Goal: Browse casually: Explore the website without a specific task or goal

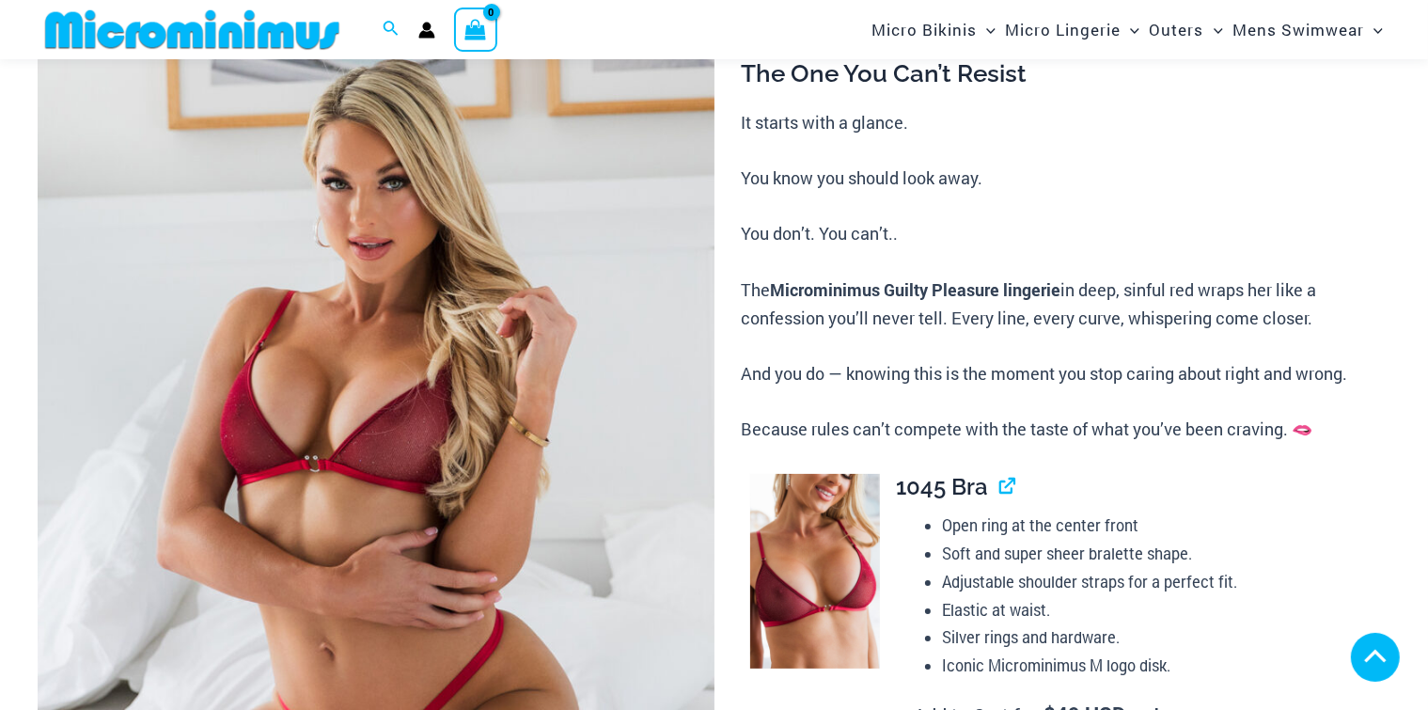
scroll to position [1048, 0]
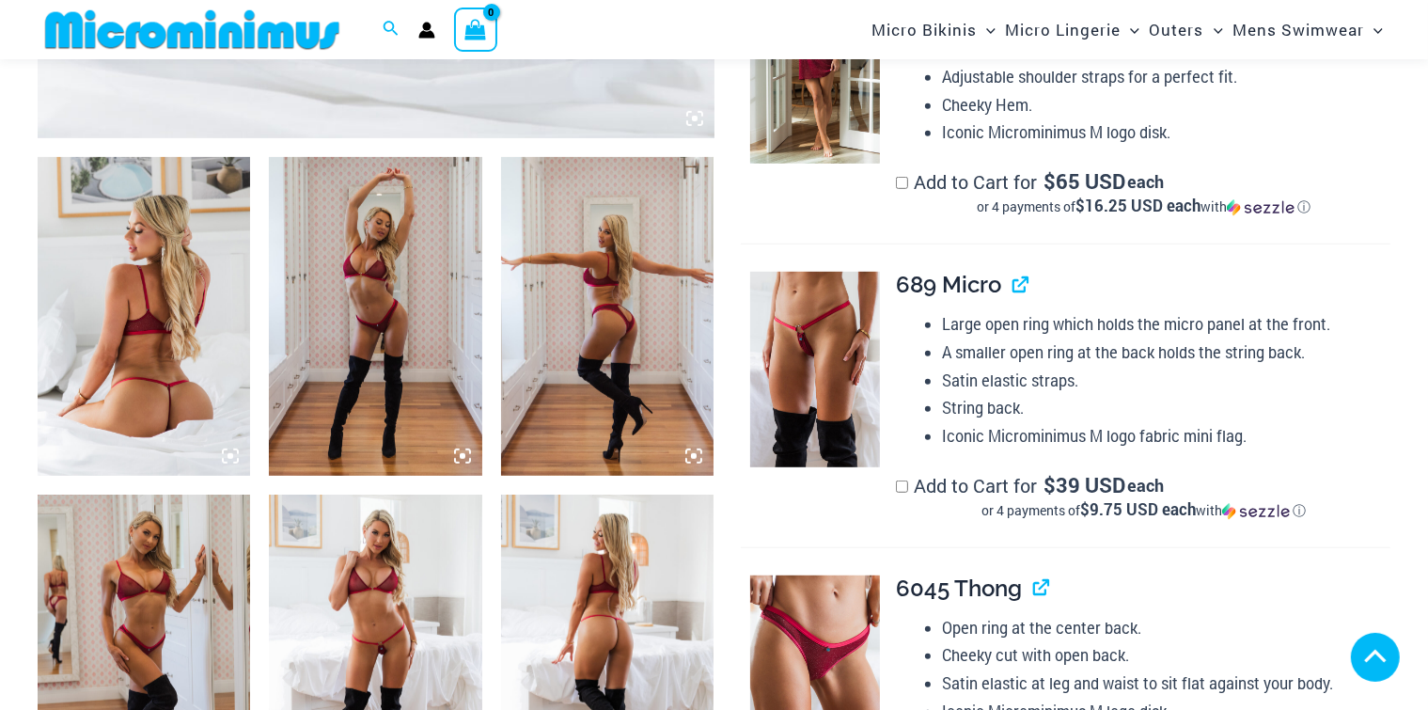
drag, startPoint x: 372, startPoint y: 428, endPoint x: 371, endPoint y: 405, distance: 22.6
click at [372, 494] on img at bounding box center [375, 654] width 212 height 320
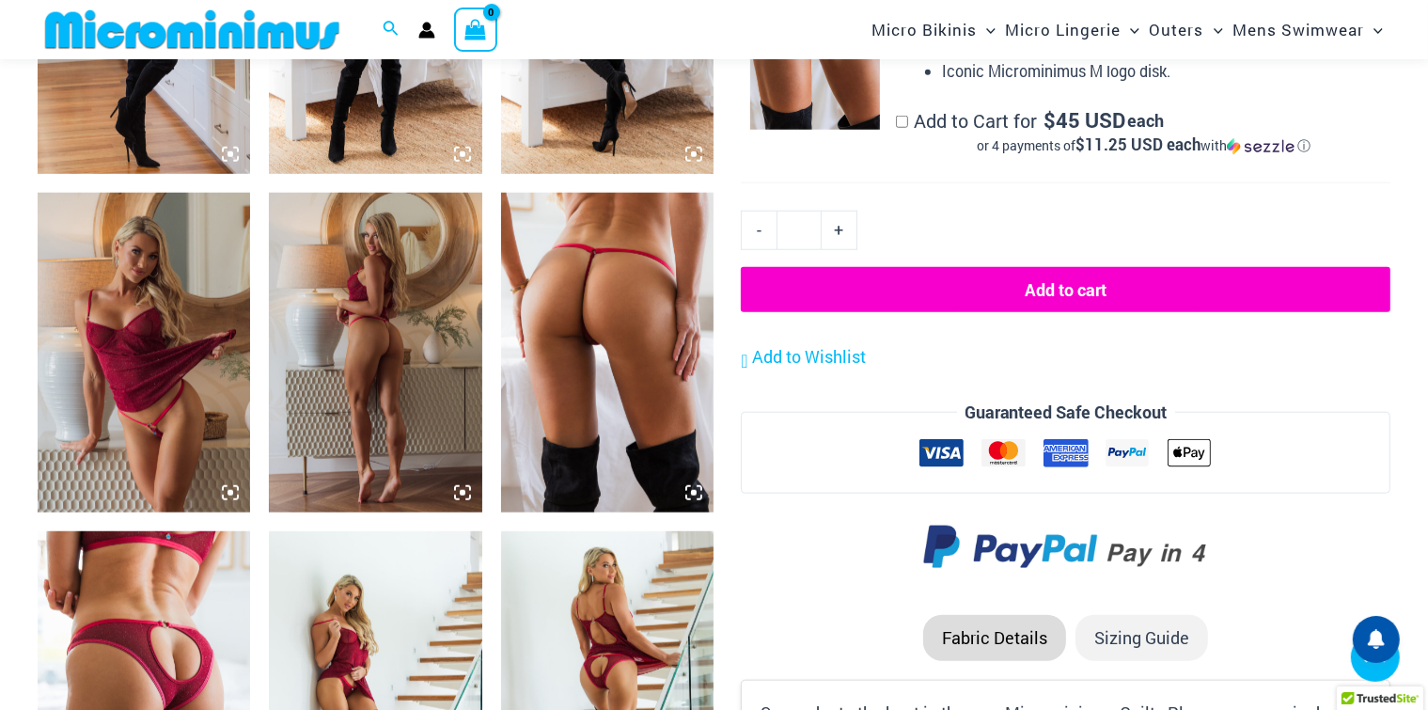
scroll to position [1686, 0]
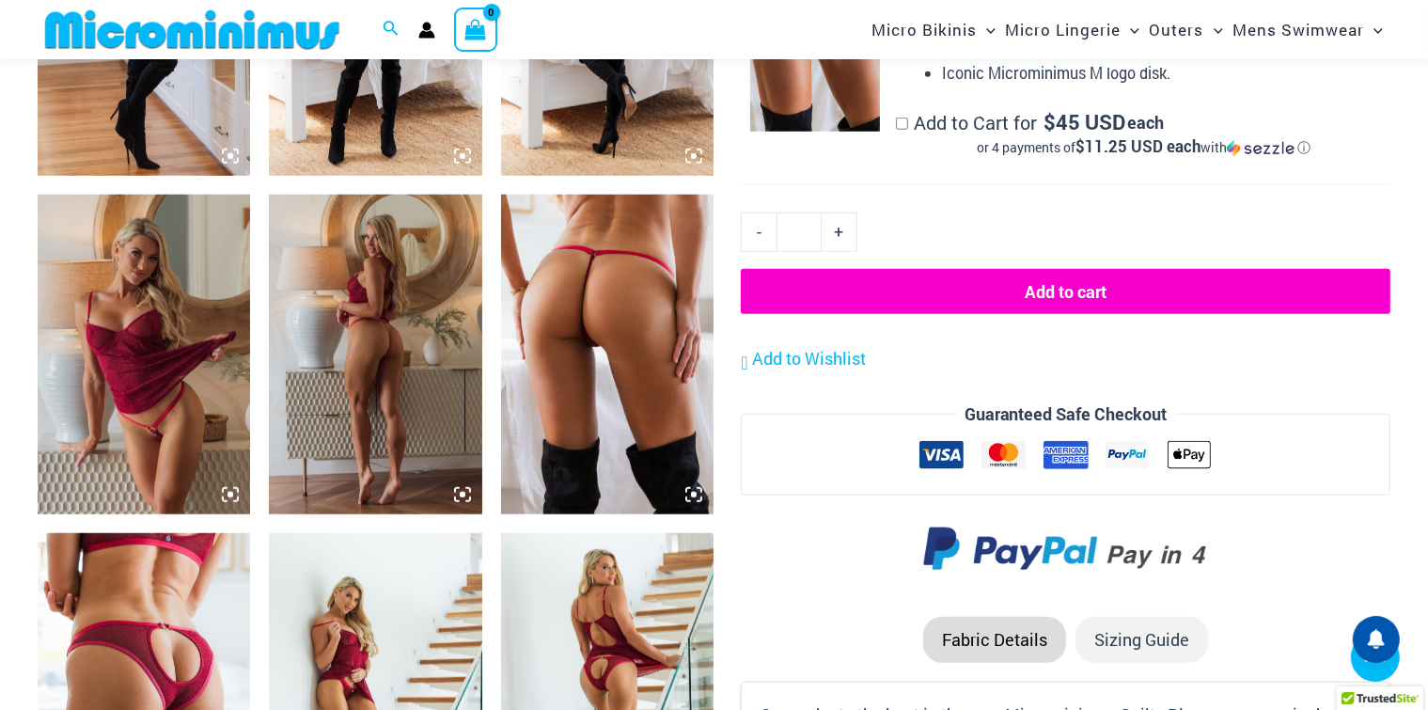
click at [696, 487] on icon at bounding box center [693, 494] width 17 height 17
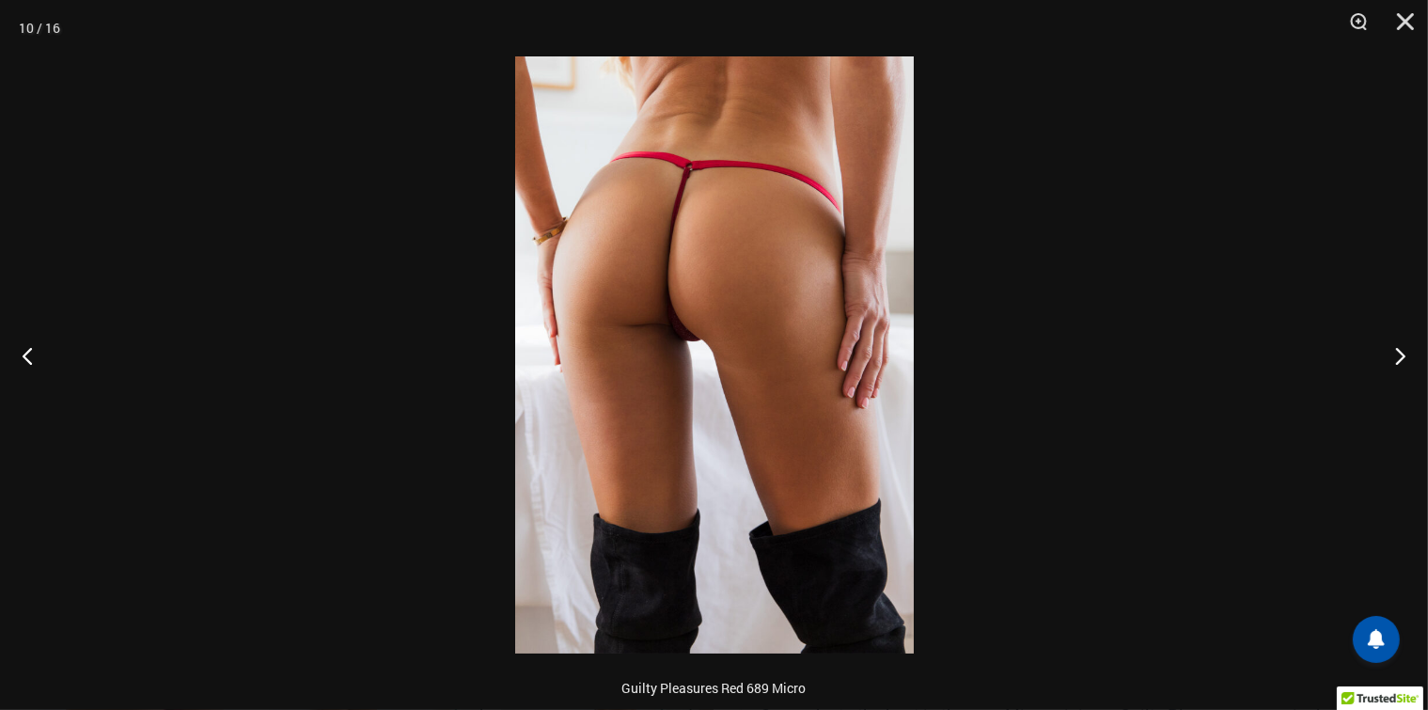
click at [691, 459] on img at bounding box center [714, 354] width 399 height 597
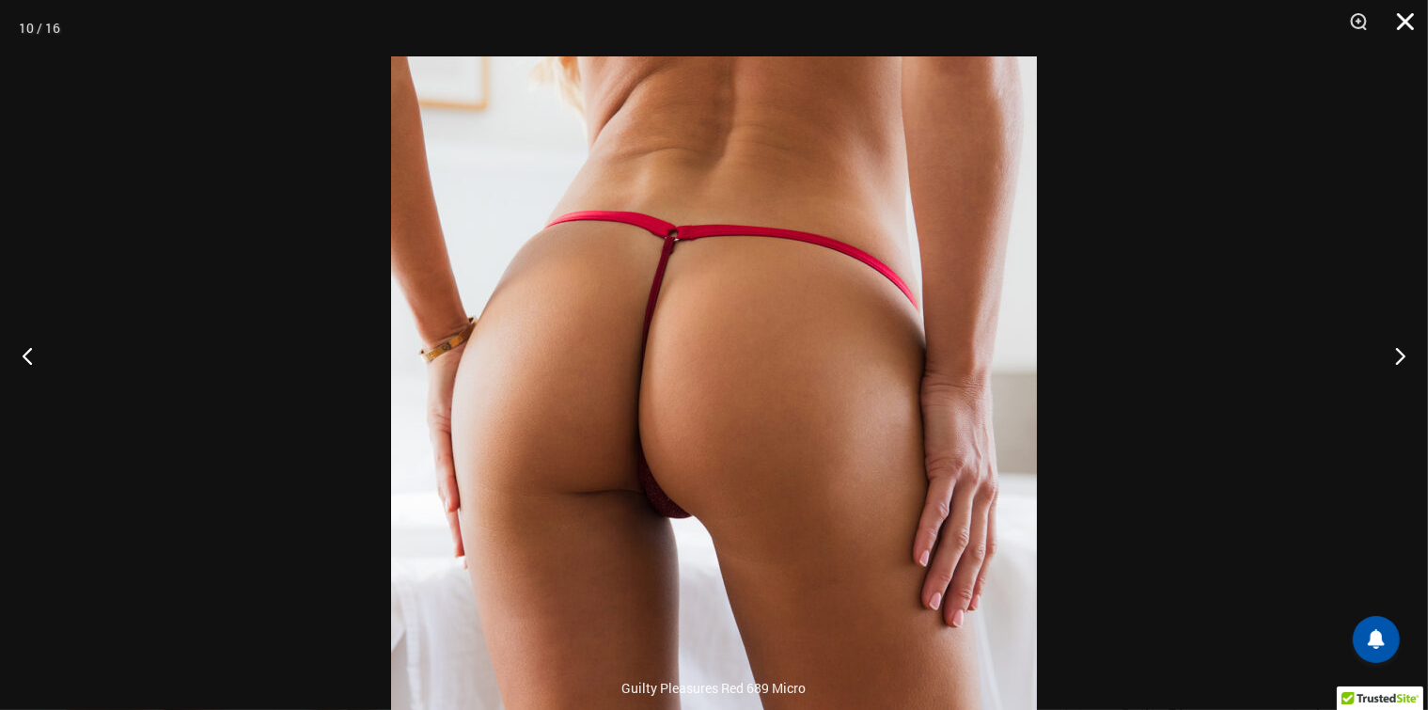
click at [1404, 21] on button "Close" at bounding box center [1398, 28] width 47 height 56
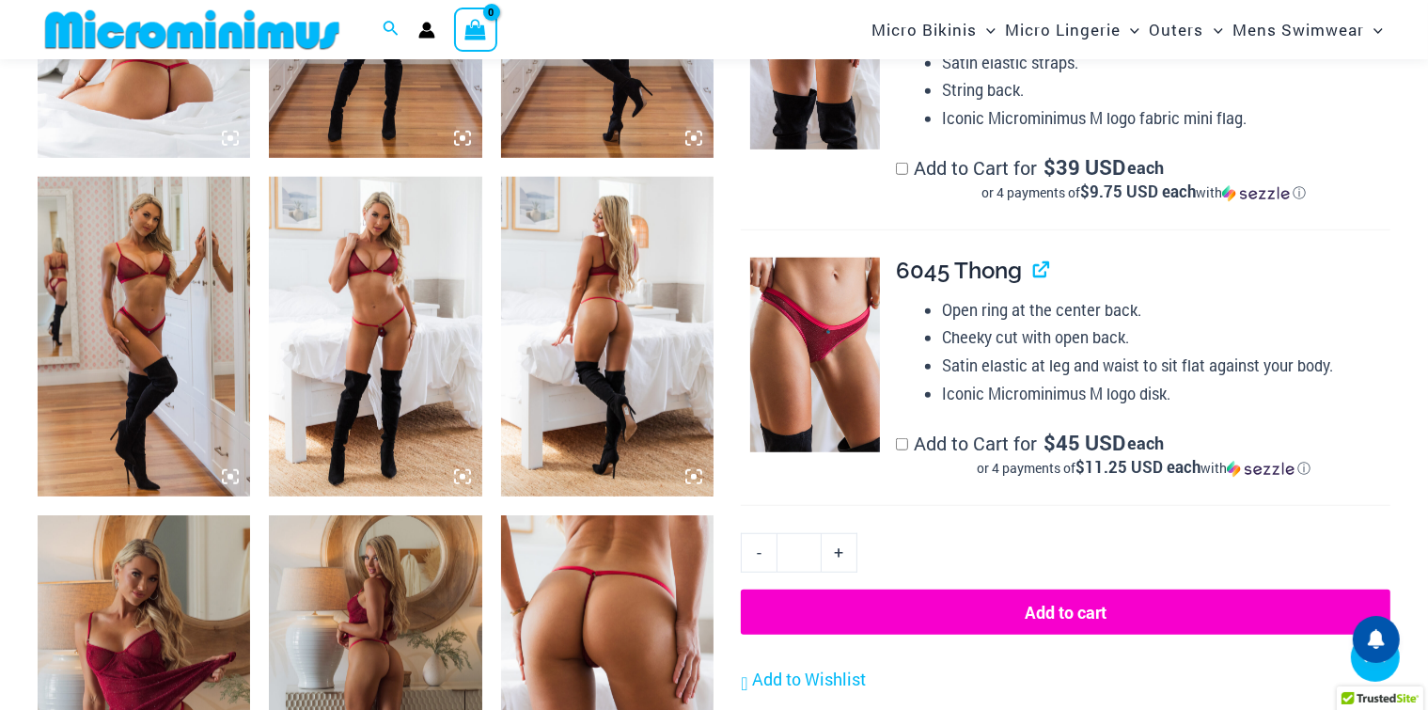
scroll to position [1368, 0]
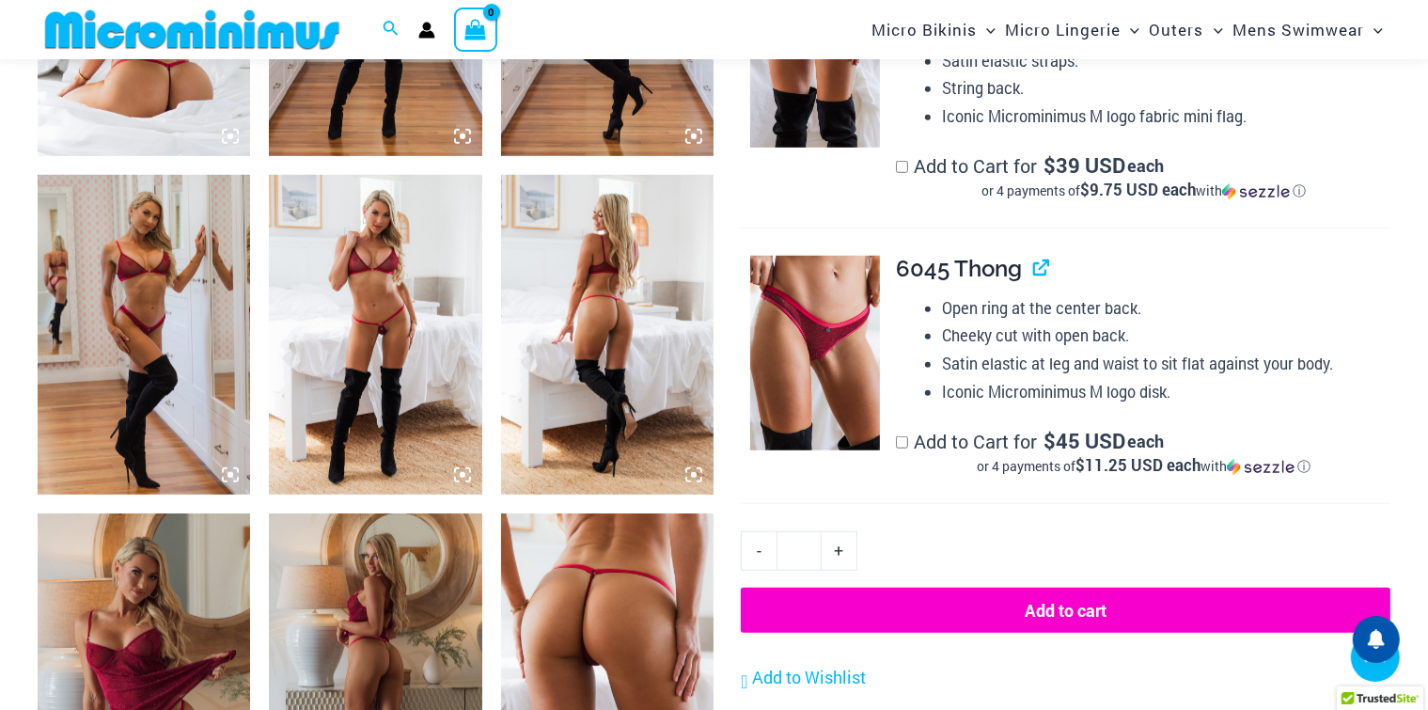
click at [353, 283] on img at bounding box center [375, 335] width 212 height 320
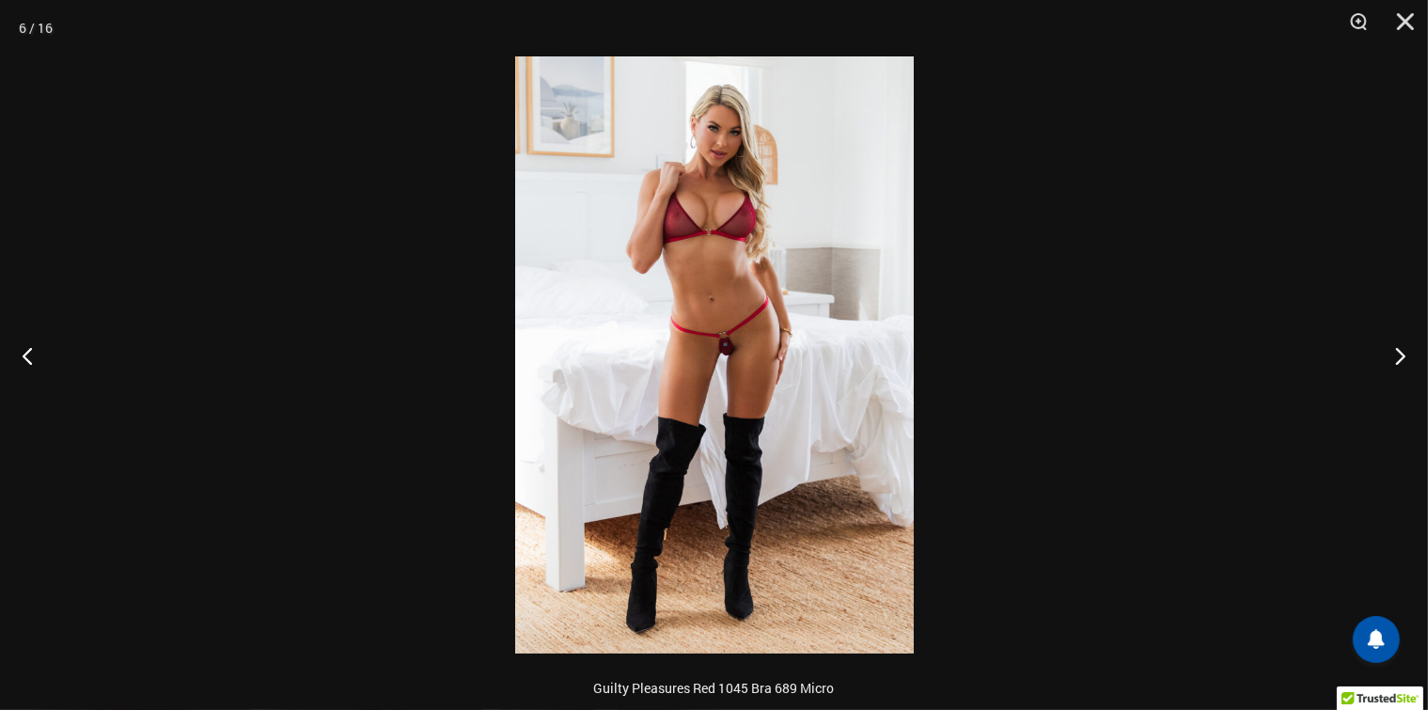
click at [743, 335] on img at bounding box center [714, 354] width 399 height 597
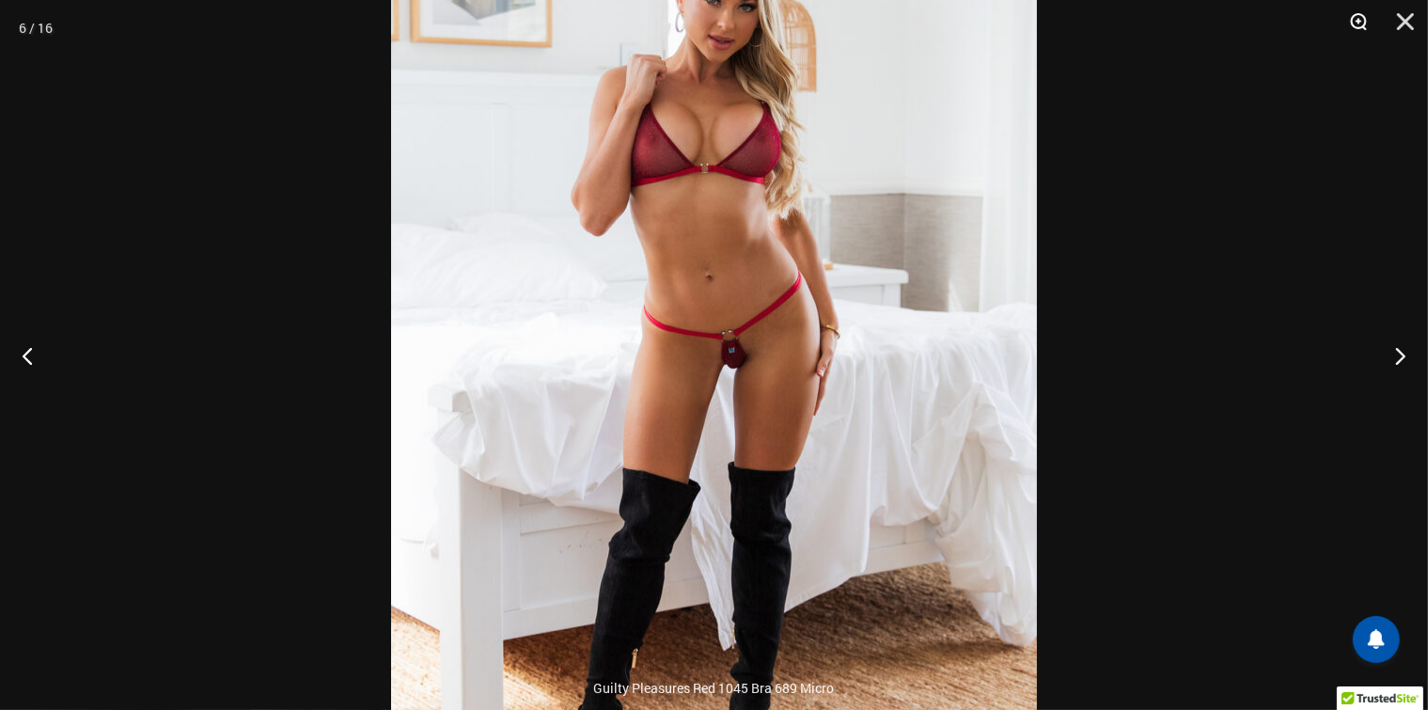
click at [1370, 33] on button "Zoom" at bounding box center [1351, 28] width 47 height 56
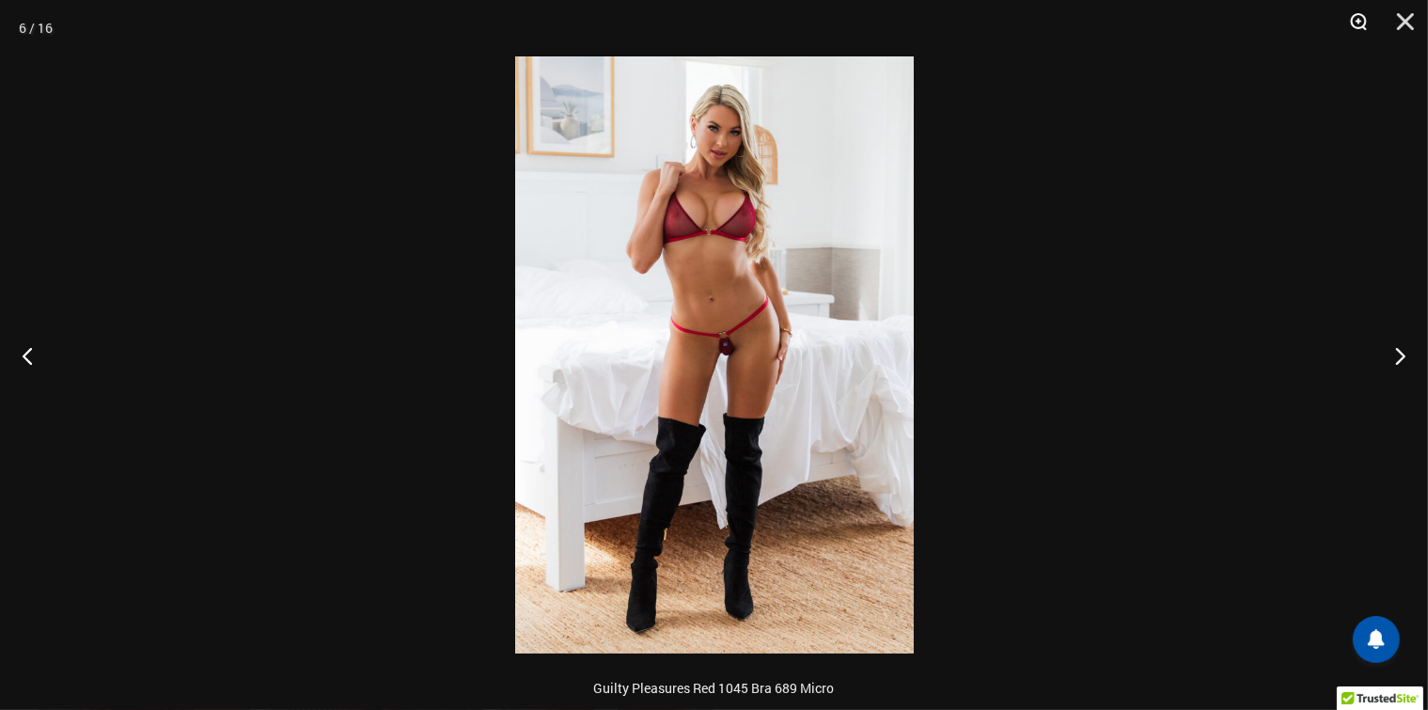
click at [1370, 33] on button "Zoom" at bounding box center [1351, 28] width 47 height 56
